Goal: Information Seeking & Learning: Learn about a topic

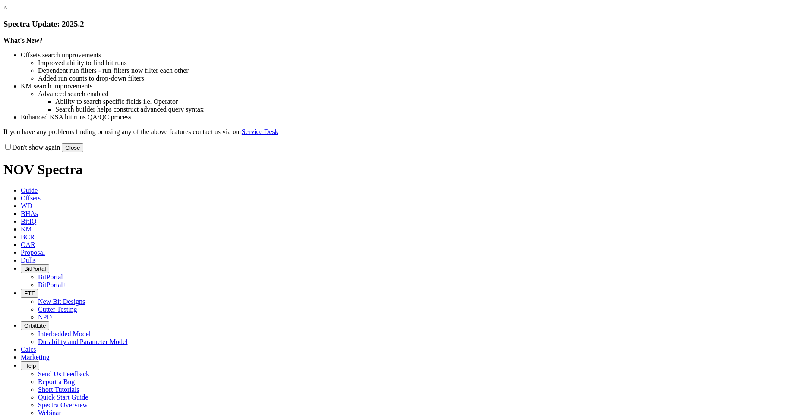
click at [7, 11] on link "×" at bounding box center [5, 6] width 4 height 7
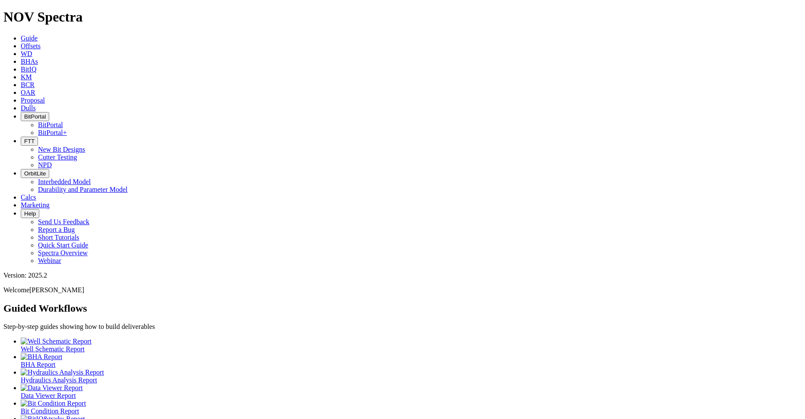
click at [21, 73] on icon at bounding box center [21, 76] width 0 height 7
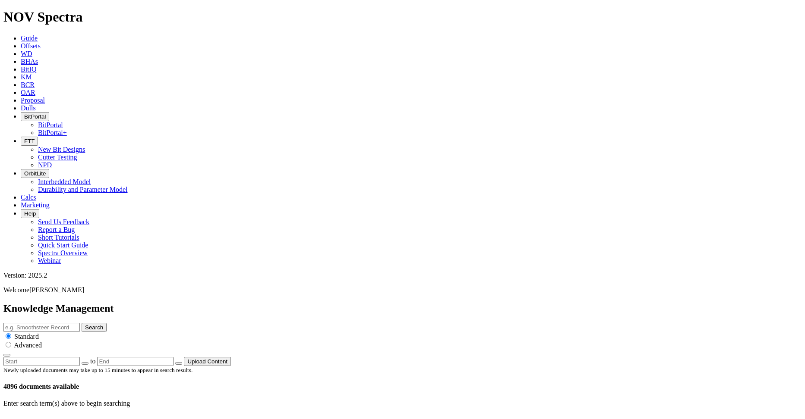
click at [80, 323] on input "text" at bounding box center [41, 327] width 76 height 9
type input "evolve"
click at [82, 323] on button "Search" at bounding box center [94, 327] width 25 height 9
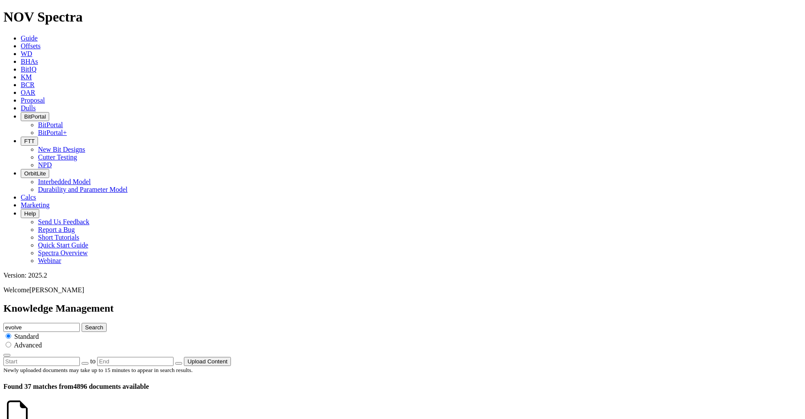
drag, startPoint x: 376, startPoint y: 47, endPoint x: 326, endPoint y: 44, distance: 50.2
click at [326, 303] on div "Knowledge Management evolve Search Standard Advanced to Upload Content" at bounding box center [402, 334] width 798 height 63
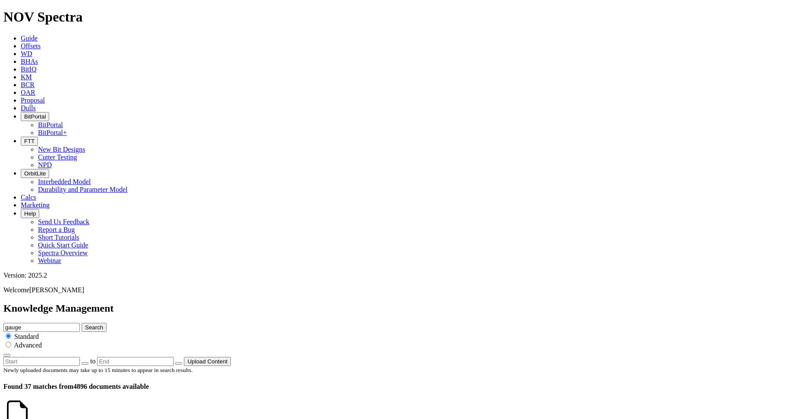
type input "gauge"
click at [82, 323] on button "Search" at bounding box center [94, 327] width 25 height 9
click at [85, 364] on icon "button" at bounding box center [85, 364] width 0 height 0
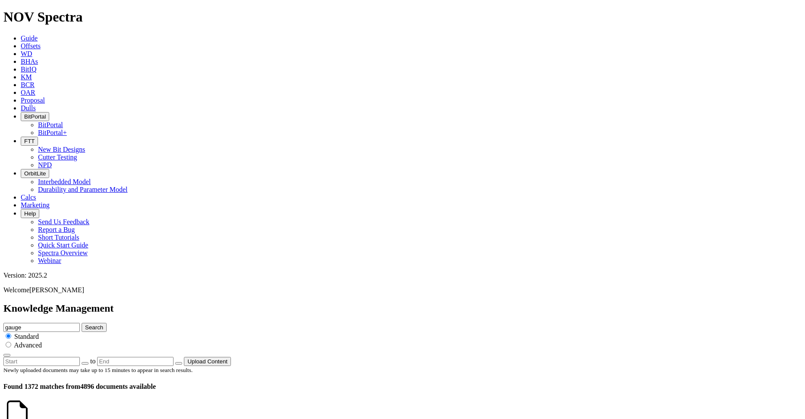
type input "[DATE]"
click at [179, 364] on icon "button" at bounding box center [179, 364] width 0 height 0
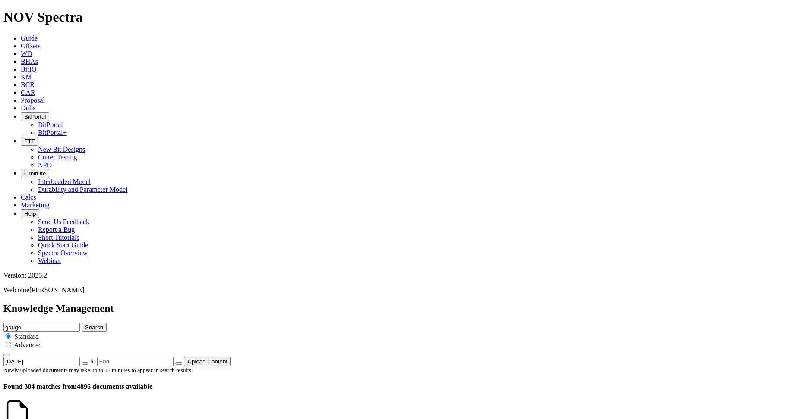
type input "[DATE]"
click at [11, 342] on input "radio" at bounding box center [9, 345] width 6 height 6
radio input "true"
radio input "false"
click at [107, 323] on button "Search" at bounding box center [94, 327] width 25 height 9
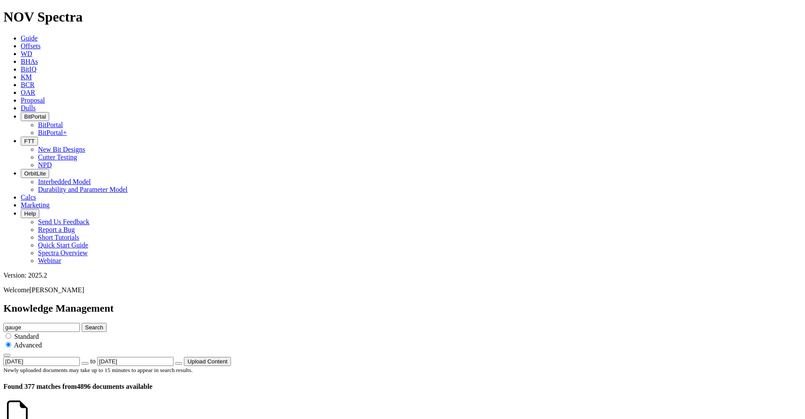
click at [7, 356] on icon "button" at bounding box center [7, 356] width 0 height 0
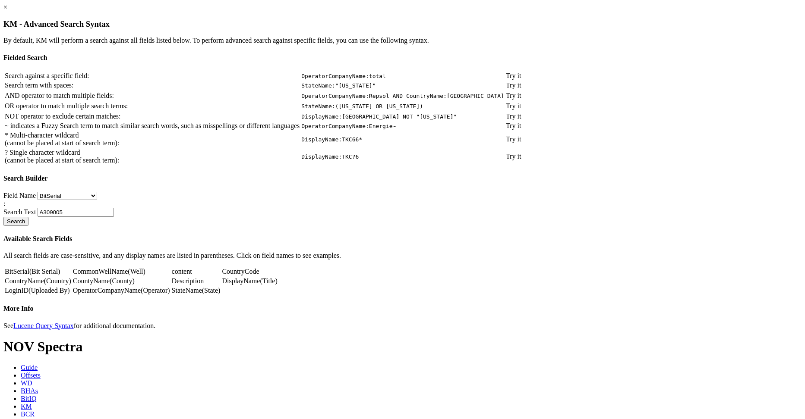
click at [126, 81] on div "× KM - Advanced Search Syntax By default, KM will perform a search against all …" at bounding box center [402, 166] width 798 height 327
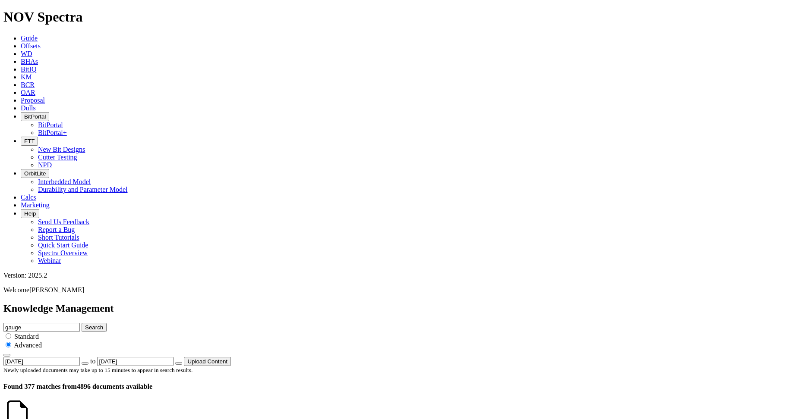
scroll to position [1726, 0]
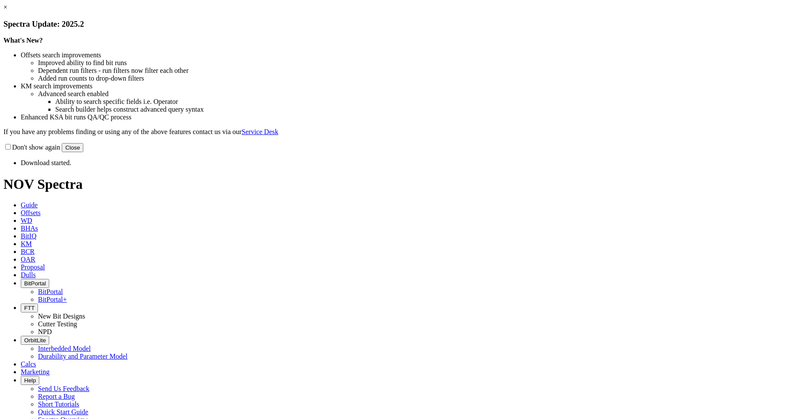
click at [83, 152] on button "Close" at bounding box center [73, 147] width 22 height 9
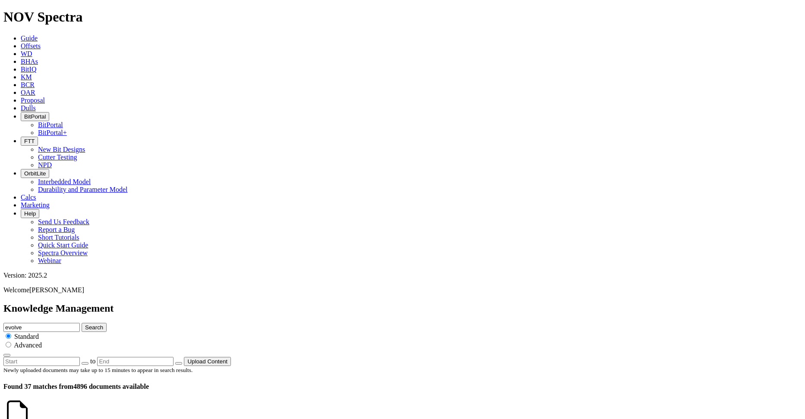
click at [31, 419] on icon at bounding box center [31, 422] width 0 height 7
